Goal: Task Accomplishment & Management: Complete application form

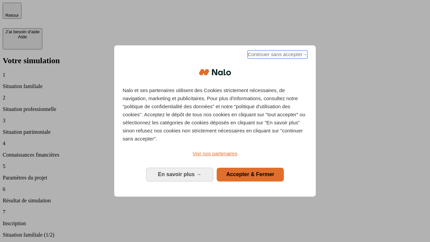
click at [277, 55] on span "Continuer sans accepter →" at bounding box center [278, 54] width 60 height 8
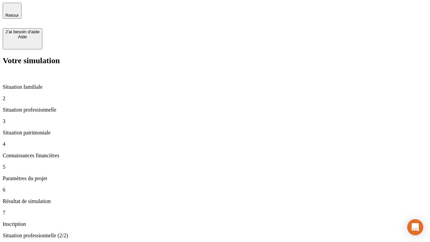
type input "30 000"
type input "40 000"
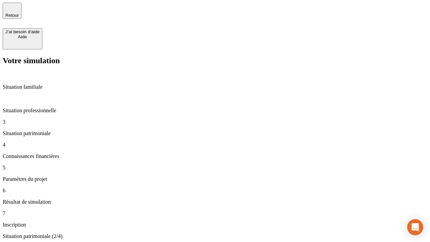
type input "1 100"
type input "20"
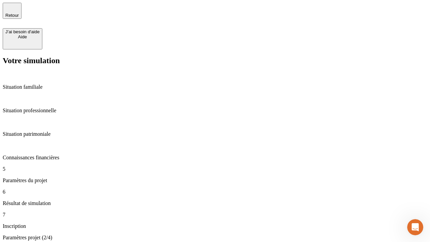
type input "40"
type input "62"
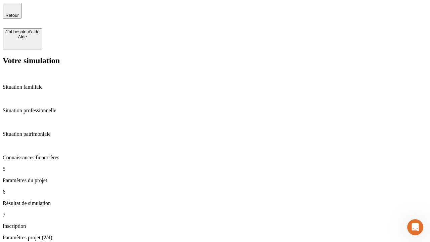
type input "50 000"
type input "640"
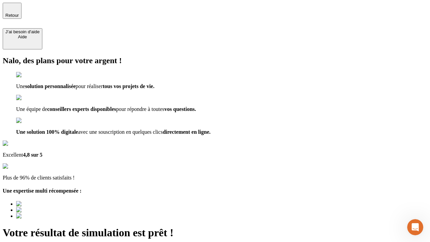
type input "[EMAIL_ADDRESS][DOMAIN_NAME]"
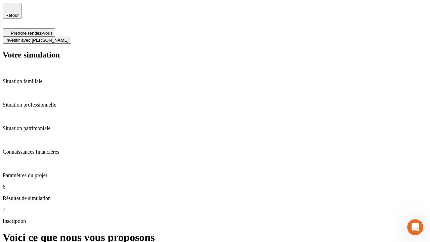
click at [69, 38] on span "Investir avec [PERSON_NAME]" at bounding box center [36, 40] width 63 height 5
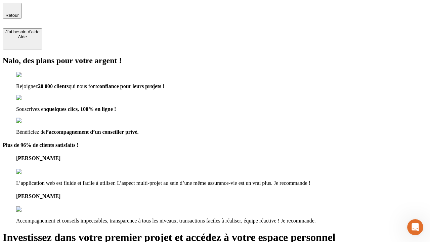
type input "[EMAIL_ADDRESS][DOMAIN_NAME]"
